Goal: Task Accomplishment & Management: Use online tool/utility

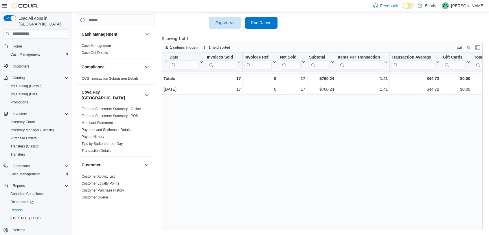
scroll to position [426, 0]
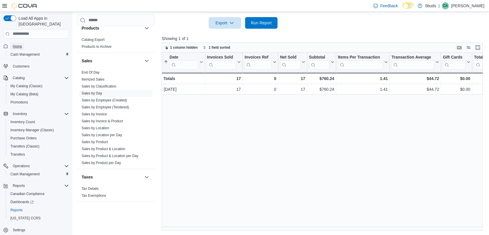
click at [18, 44] on span "Home" at bounding box center [17, 46] width 9 height 5
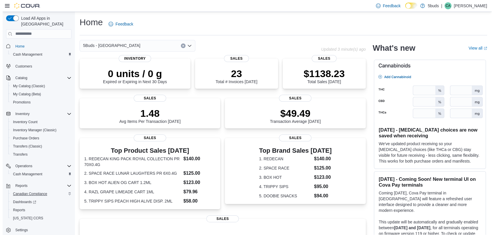
scroll to position [0, 0]
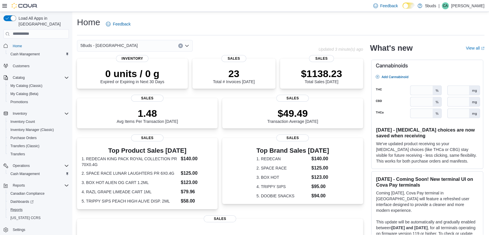
click at [25, 206] on div "Reports" at bounding box center [38, 209] width 61 height 7
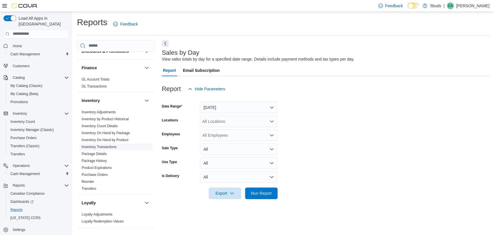
scroll to position [193, 0]
click at [104, 137] on span "Inventory On Hand by Product" at bounding box center [105, 139] width 47 height 5
click at [104, 138] on link "Inventory On Hand by Product" at bounding box center [105, 140] width 47 height 4
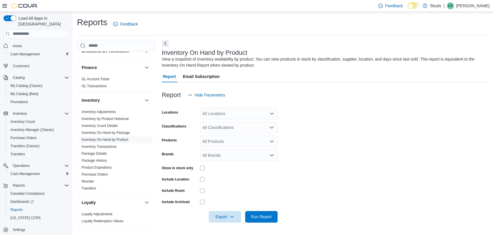
click at [269, 112] on div "All Locations" at bounding box center [239, 114] width 78 height 12
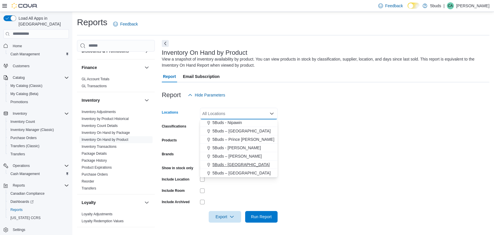
click at [247, 162] on div "5Buds - [GEOGRAPHIC_DATA]" at bounding box center [239, 165] width 71 height 6
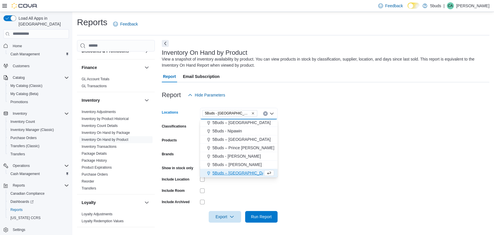
scroll to position [34, 0]
click at [292, 145] on form "Locations 5Buds - [GEOGRAPHIC_DATA] Combo box. Selected. 5Buds - [GEOGRAPHIC_DA…" at bounding box center [326, 162] width 328 height 122
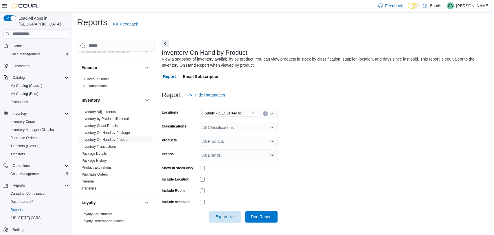
click at [259, 127] on div "All Classifications" at bounding box center [239, 128] width 78 height 12
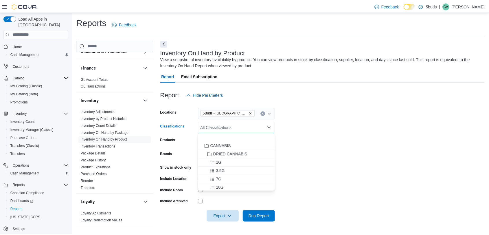
scroll to position [64, 0]
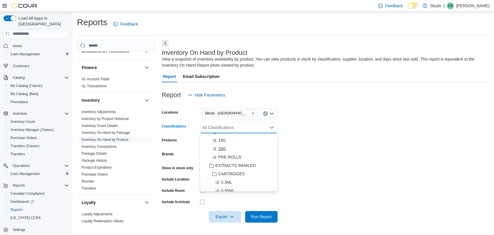
click at [229, 147] on div "28G" at bounding box center [239, 149] width 71 height 6
click at [357, 150] on form "Locations 5Buds - [GEOGRAPHIC_DATA] Classifications 28G Combo box. Selected. 28…" at bounding box center [326, 162] width 328 height 122
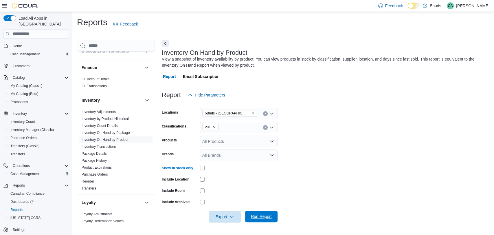
click at [257, 213] on span "Run Report" at bounding box center [261, 216] width 25 height 12
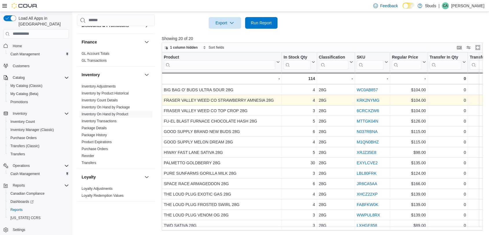
scroll to position [65, 0]
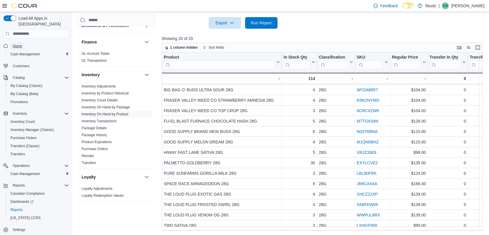
click at [19, 44] on span "Home" at bounding box center [17, 46] width 9 height 5
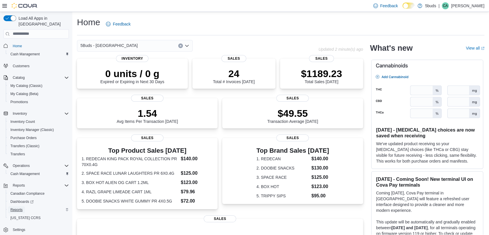
click at [13, 207] on span "Reports" at bounding box center [16, 209] width 12 height 5
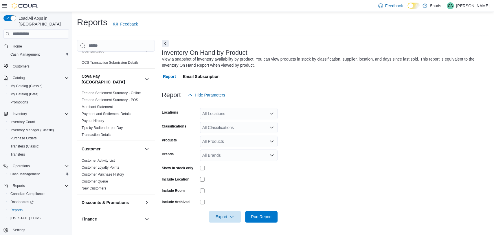
scroll to position [129, 0]
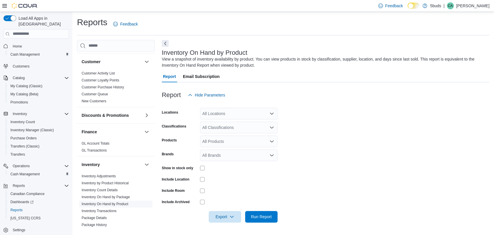
click at [108, 202] on link "Inventory On Hand by Product" at bounding box center [105, 204] width 47 height 4
click at [270, 114] on icon "Open list of options" at bounding box center [272, 113] width 5 height 5
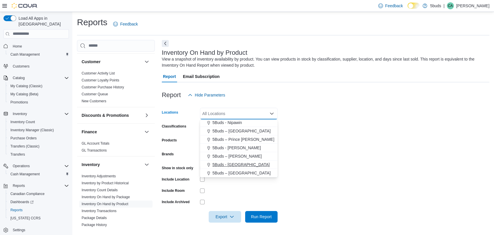
click at [244, 163] on div "5Buds - [GEOGRAPHIC_DATA]" at bounding box center [239, 165] width 71 height 6
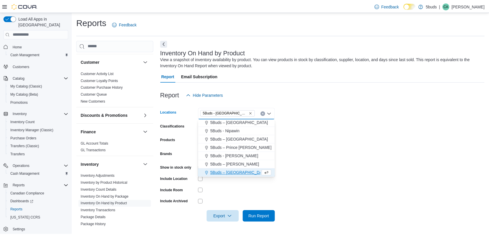
scroll to position [34, 0]
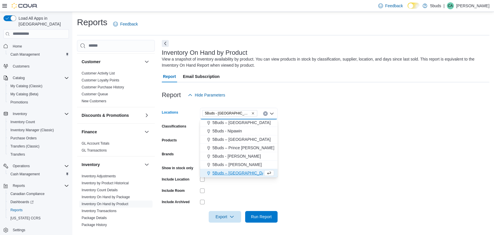
click at [342, 149] on form "Locations 5Buds - [GEOGRAPHIC_DATA] Combo box. Selected. 5Buds - [GEOGRAPHIC_DA…" at bounding box center [326, 162] width 328 height 122
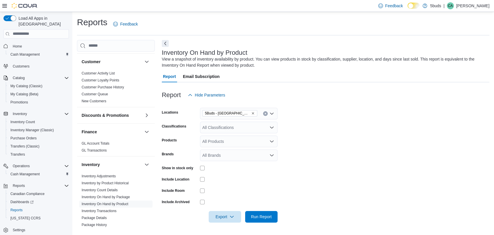
click at [270, 140] on icon "Open list of options" at bounding box center [272, 141] width 5 height 5
click at [298, 143] on form "Locations 5Buds - Weyburn Classifications All Classifications Products All Prod…" at bounding box center [326, 162] width 328 height 122
click at [272, 154] on icon "Open list of options" at bounding box center [272, 155] width 5 height 5
type input "***"
click at [219, 164] on span "FLY NORTH" at bounding box center [239, 165] width 71 height 6
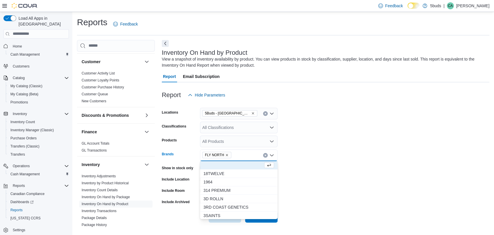
click at [331, 162] on form "Locations 5Buds - Weyburn Classifications All Classifications Products All Prod…" at bounding box center [326, 162] width 328 height 122
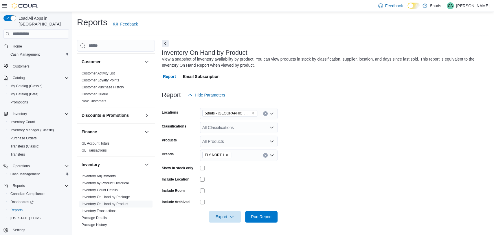
click at [273, 140] on icon "Open list of options" at bounding box center [272, 141] width 5 height 5
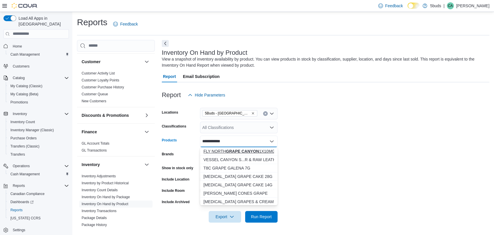
type input "**********"
click at [254, 149] on strong "GRAPE CANYON" at bounding box center [242, 151] width 33 height 5
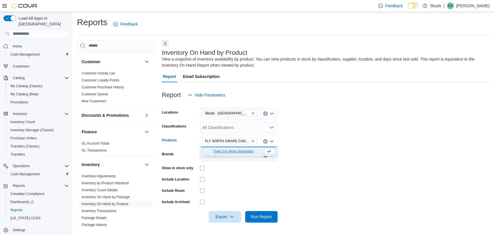
click at [292, 143] on form "Locations 5Buds - Weyburn Classifications All Classifications Products FLY NORT…" at bounding box center [326, 162] width 328 height 122
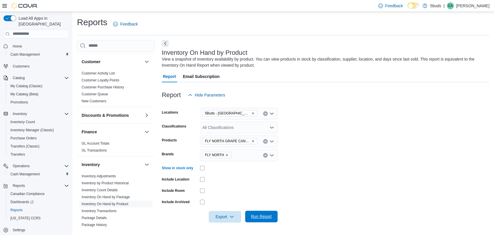
click at [256, 212] on span "Run Report" at bounding box center [261, 216] width 25 height 12
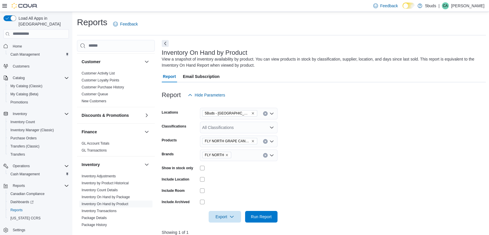
scroll to position [161, 0]
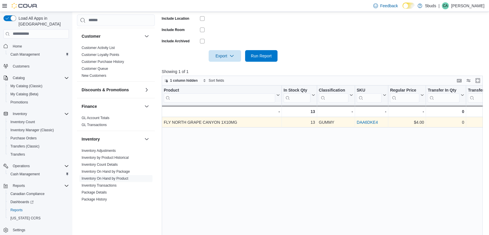
click at [373, 123] on link "DAA6DKE4" at bounding box center [367, 122] width 21 height 5
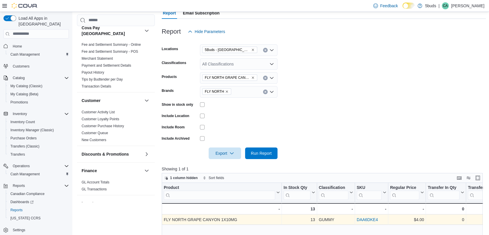
scroll to position [32, 0]
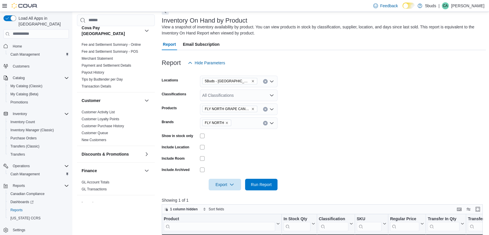
click at [254, 109] on icon "Remove FLY NORTH GRAPE CANYON 1X10MG from selection in this group" at bounding box center [252, 108] width 3 height 3
click at [229, 136] on div at bounding box center [239, 135] width 78 height 5
click at [226, 121] on icon "Remove FLY NORTH from selection in this group" at bounding box center [226, 122] width 3 height 3
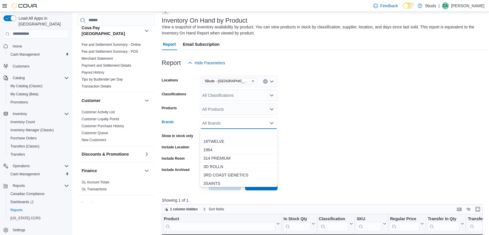
click at [230, 111] on div "All Products" at bounding box center [239, 109] width 78 height 12
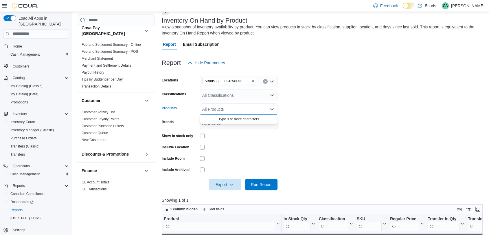
click at [235, 145] on div at bounding box center [239, 147] width 78 height 5
click at [271, 95] on icon "Open list of options" at bounding box center [271, 95] width 3 height 2
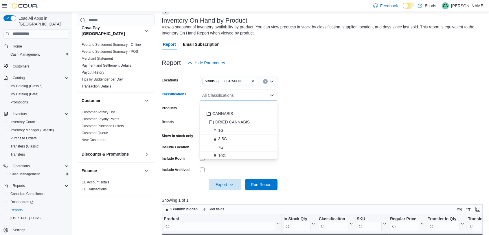
scroll to position [225, 0]
click at [236, 145] on button "BEVERAGES" at bounding box center [239, 149] width 78 height 8
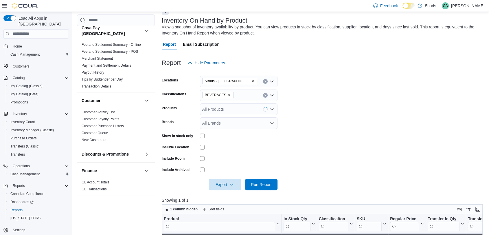
click at [288, 139] on form "Locations 5Buds - Weyburn Classifications BEVERAGES Products All Products Brand…" at bounding box center [324, 130] width 325 height 122
click at [263, 185] on span "Run Report" at bounding box center [261, 184] width 21 height 6
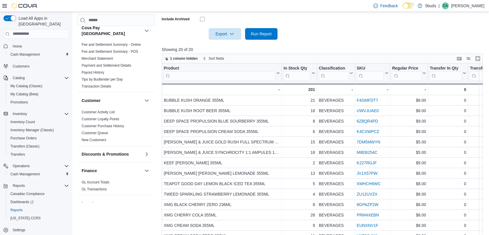
scroll to position [193, 0]
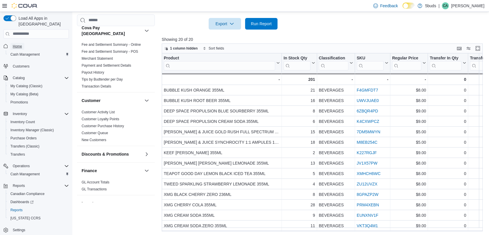
click at [16, 44] on span "Home" at bounding box center [17, 46] width 9 height 5
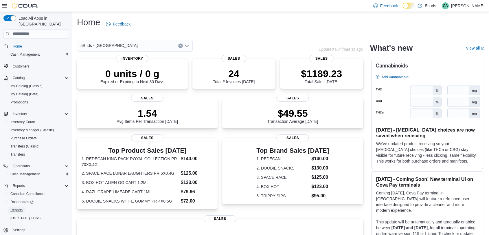
drag, startPoint x: 14, startPoint y: 204, endPoint x: 35, endPoint y: 230, distance: 33.6
click at [14, 208] on span "Reports" at bounding box center [16, 210] width 12 height 5
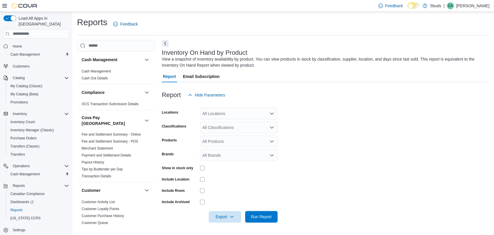
click at [269, 113] on div "All Locations" at bounding box center [239, 114] width 78 height 12
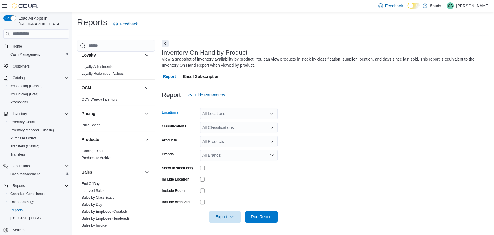
scroll to position [386, 0]
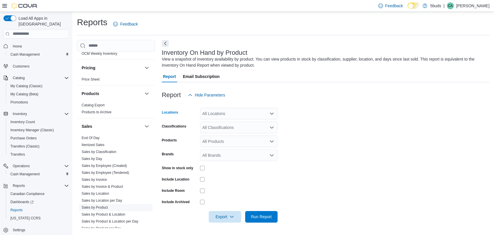
click at [104, 205] on link "Sales by Product" at bounding box center [95, 207] width 26 height 4
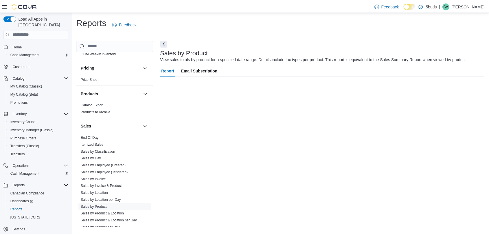
scroll to position [3, 0]
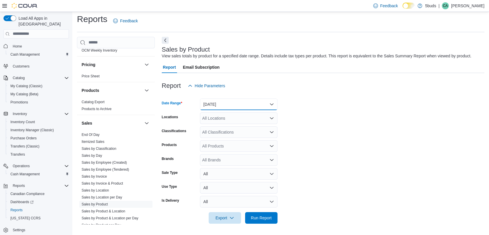
click at [272, 100] on button "[DATE]" at bounding box center [239, 104] width 78 height 12
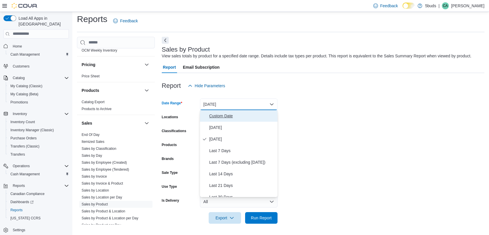
click at [225, 118] on span "Custom Date" at bounding box center [242, 115] width 66 height 7
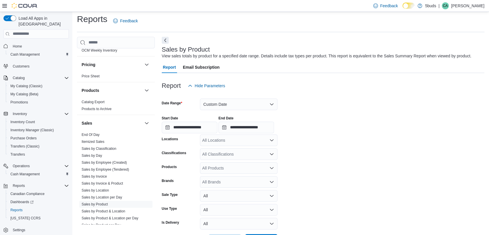
click at [306, 128] on div "**********" at bounding box center [323, 122] width 323 height 22
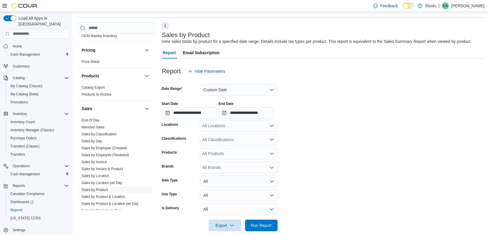
scroll to position [25, 0]
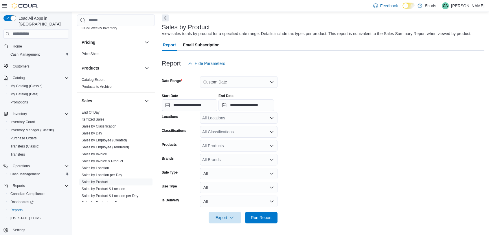
click at [275, 118] on div "All Locations" at bounding box center [239, 118] width 78 height 12
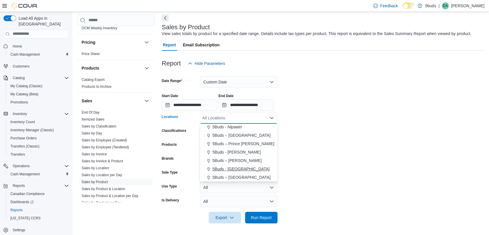
click at [227, 166] on span "5Buds - [GEOGRAPHIC_DATA]" at bounding box center [241, 169] width 57 height 6
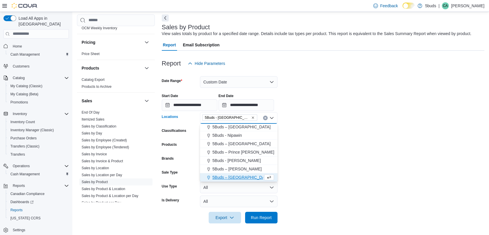
click at [322, 162] on form "**********" at bounding box center [323, 146] width 323 height 154
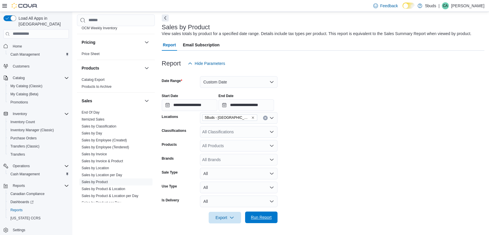
click at [266, 214] on span "Run Report" at bounding box center [261, 217] width 25 height 12
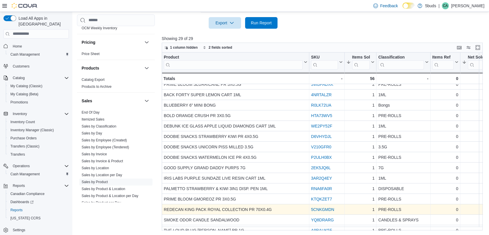
scroll to position [95, 0]
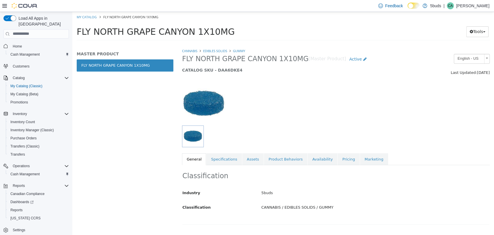
scroll to position [129, 0]
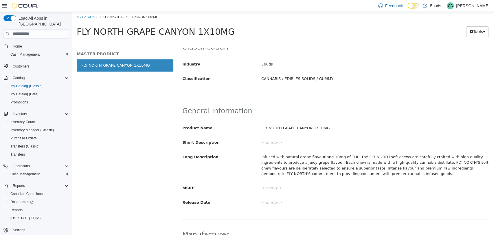
drag, startPoint x: 278, startPoint y: 127, endPoint x: 267, endPoint y: 127, distance: 11.0
click at [267, 127] on div "FLY NORTH GRAPE CANYON 1X10MG" at bounding box center [375, 128] width 237 height 10
drag, startPoint x: 279, startPoint y: 127, endPoint x: 260, endPoint y: 125, distance: 18.6
click at [260, 125] on div "FLY NORTH GRAPE CANYON 1X10MG" at bounding box center [375, 128] width 237 height 10
copy div "FLY NORTH"
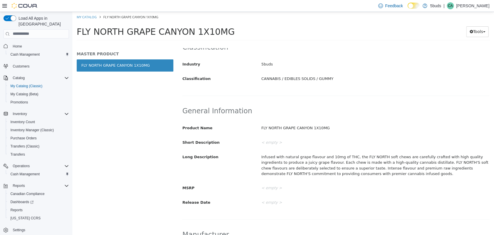
click at [317, 109] on h2 "General Information" at bounding box center [335, 110] width 307 height 9
drag, startPoint x: 322, startPoint y: 127, endPoint x: 281, endPoint y: 127, distance: 41.1
click at [281, 127] on div "FLY NORTH GRAPE CANYON 1X10MG" at bounding box center [375, 128] width 237 height 10
copy div "GRAPE CANYON 1X10MG"
click at [14, 44] on span "Home" at bounding box center [17, 46] width 9 height 5
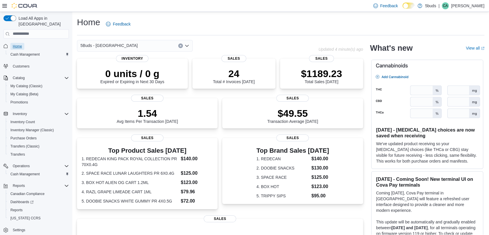
click at [21, 44] on span "Home" at bounding box center [17, 46] width 9 height 5
click at [22, 84] on span "My Catalog (Classic)" at bounding box center [26, 86] width 32 height 5
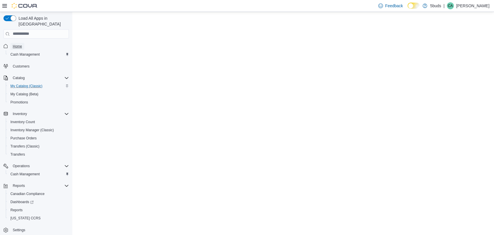
click at [17, 44] on span "Home" at bounding box center [17, 46] width 9 height 5
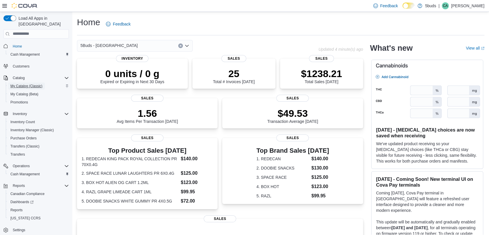
click at [25, 83] on span "My Catalog (Classic)" at bounding box center [26, 86] width 32 height 7
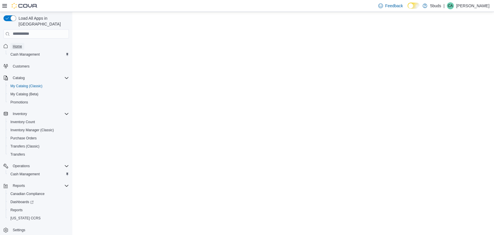
click at [19, 44] on span "Home" at bounding box center [17, 46] width 9 height 5
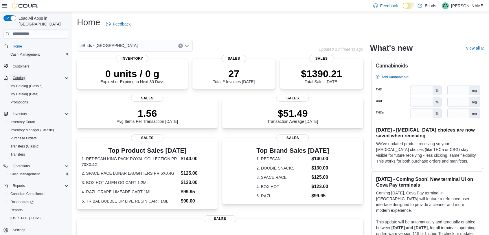
click at [21, 76] on span "Catalog" at bounding box center [19, 78] width 12 height 5
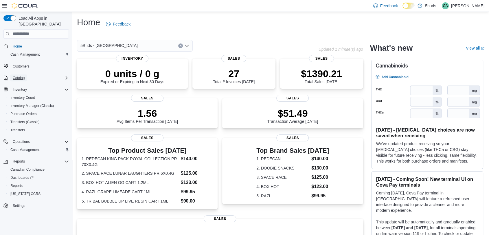
click at [20, 76] on span "Catalog" at bounding box center [19, 78] width 12 height 5
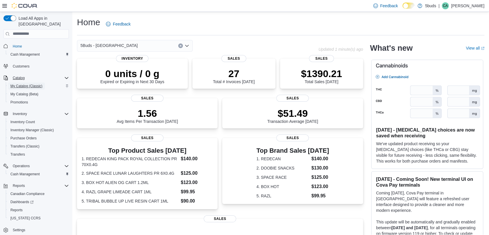
click at [19, 84] on span "My Catalog (Classic)" at bounding box center [26, 86] width 32 height 5
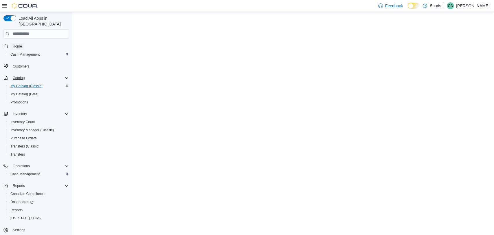
click at [18, 44] on span "Home" at bounding box center [17, 46] width 9 height 5
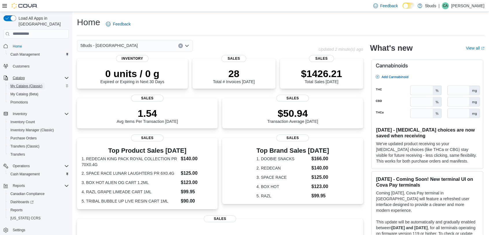
click at [20, 84] on span "My Catalog (Classic)" at bounding box center [26, 86] width 32 height 5
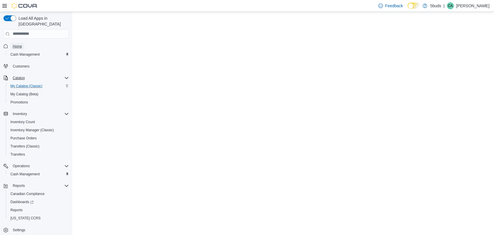
click at [18, 44] on span "Home" at bounding box center [17, 46] width 9 height 5
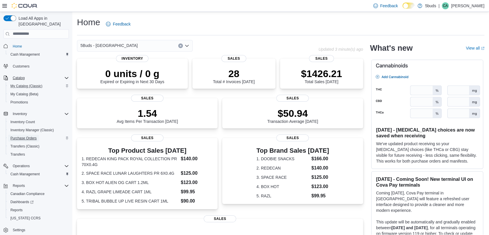
click at [25, 136] on span "Purchase Orders" at bounding box center [23, 138] width 26 height 5
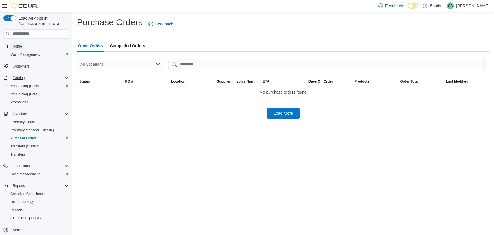
click at [16, 44] on span "Home" at bounding box center [17, 46] width 9 height 5
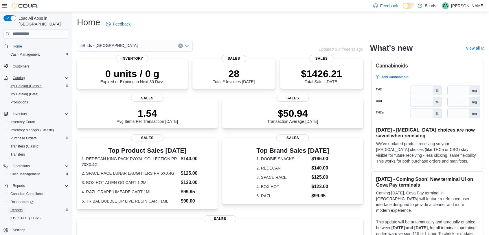
click at [18, 208] on span "Reports" at bounding box center [16, 210] width 12 height 5
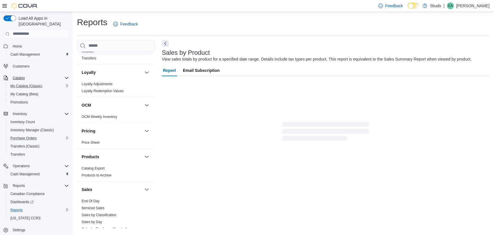
scroll to position [426, 0]
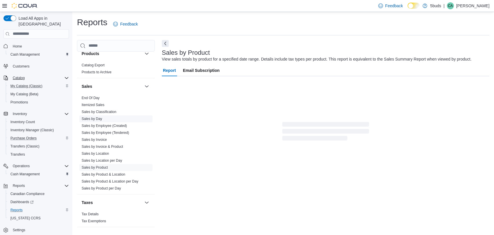
click at [99, 117] on link "Sales by Day" at bounding box center [92, 119] width 21 height 4
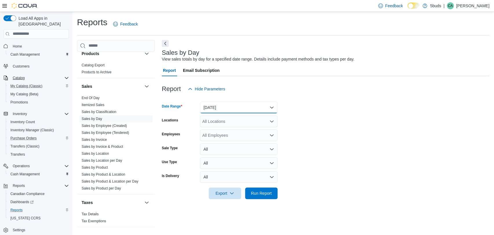
click at [258, 109] on button "[DATE]" at bounding box center [239, 108] width 78 height 12
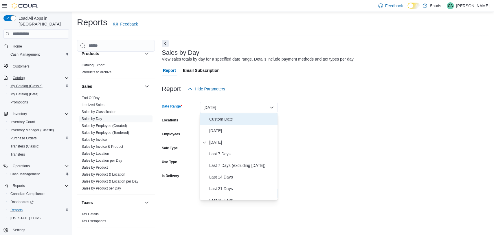
click at [249, 118] on span "Custom Date" at bounding box center [242, 119] width 66 height 7
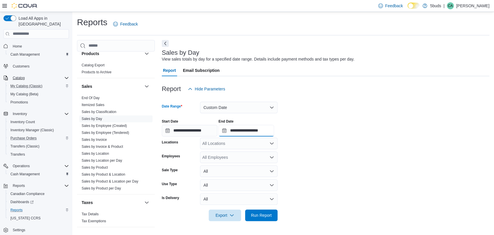
click at [274, 131] on input "**********" at bounding box center [247, 131] width 56 height 12
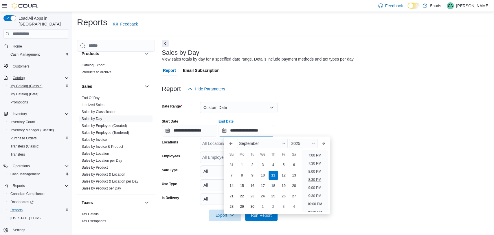
scroll to position [296, 0]
click at [315, 181] on li "8:00 PM" at bounding box center [315, 182] width 18 height 7
type input "**********"
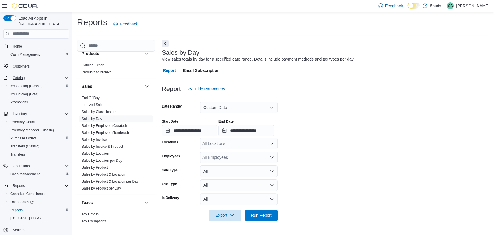
click at [258, 144] on div "All Locations" at bounding box center [239, 144] width 78 height 12
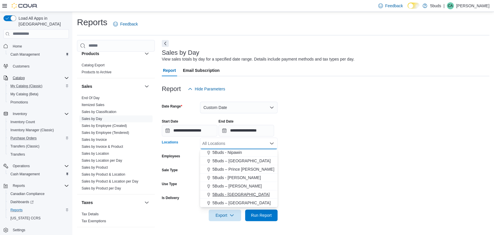
click at [245, 192] on div "5Buds - [GEOGRAPHIC_DATA]" at bounding box center [239, 194] width 71 height 6
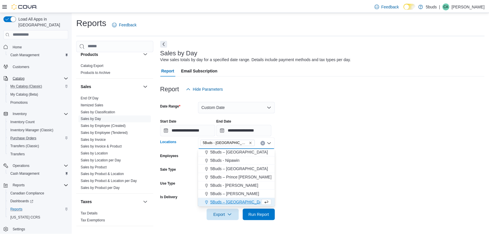
scroll to position [34, 0]
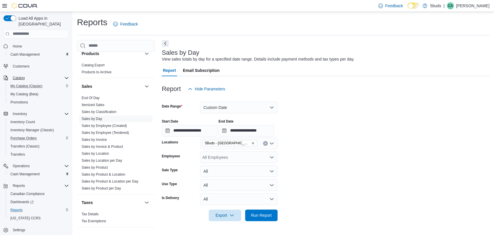
click at [335, 181] on form "**********" at bounding box center [326, 158] width 328 height 126
click at [269, 214] on span "Run Report" at bounding box center [261, 215] width 21 height 6
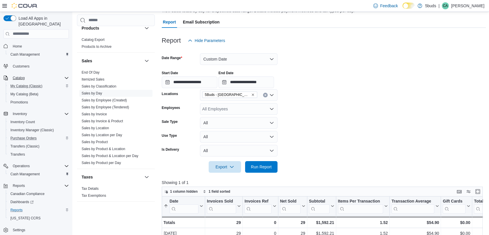
scroll to position [129, 0]
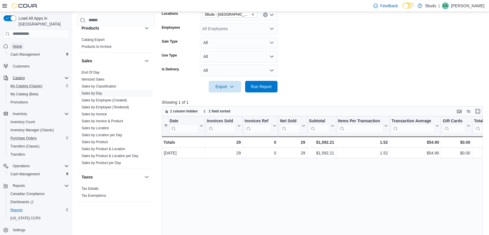
click at [21, 44] on span "Home" at bounding box center [17, 46] width 9 height 5
